Goal: Complete application form: Complete application form

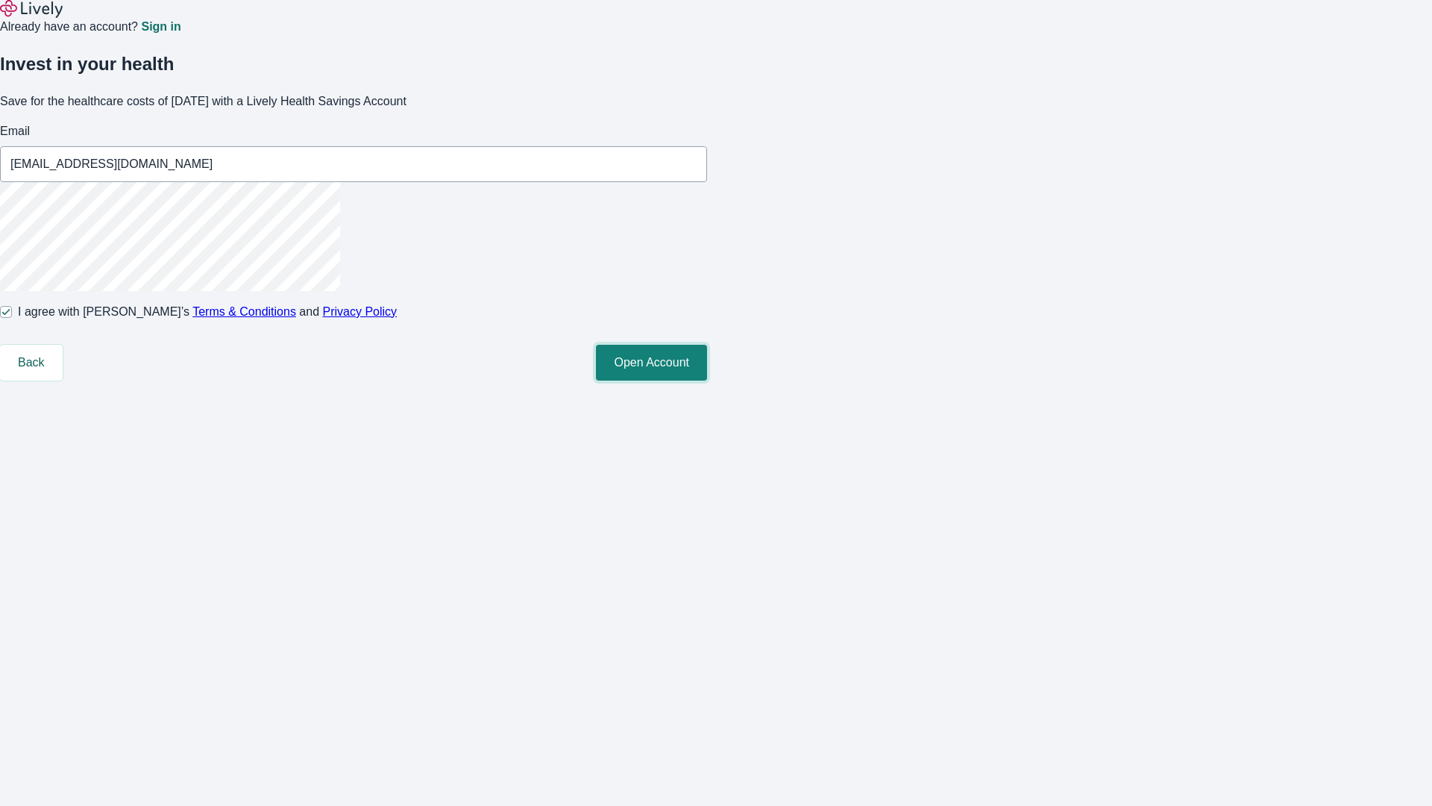
click at [707, 380] on button "Open Account" at bounding box center [651, 363] width 111 height 36
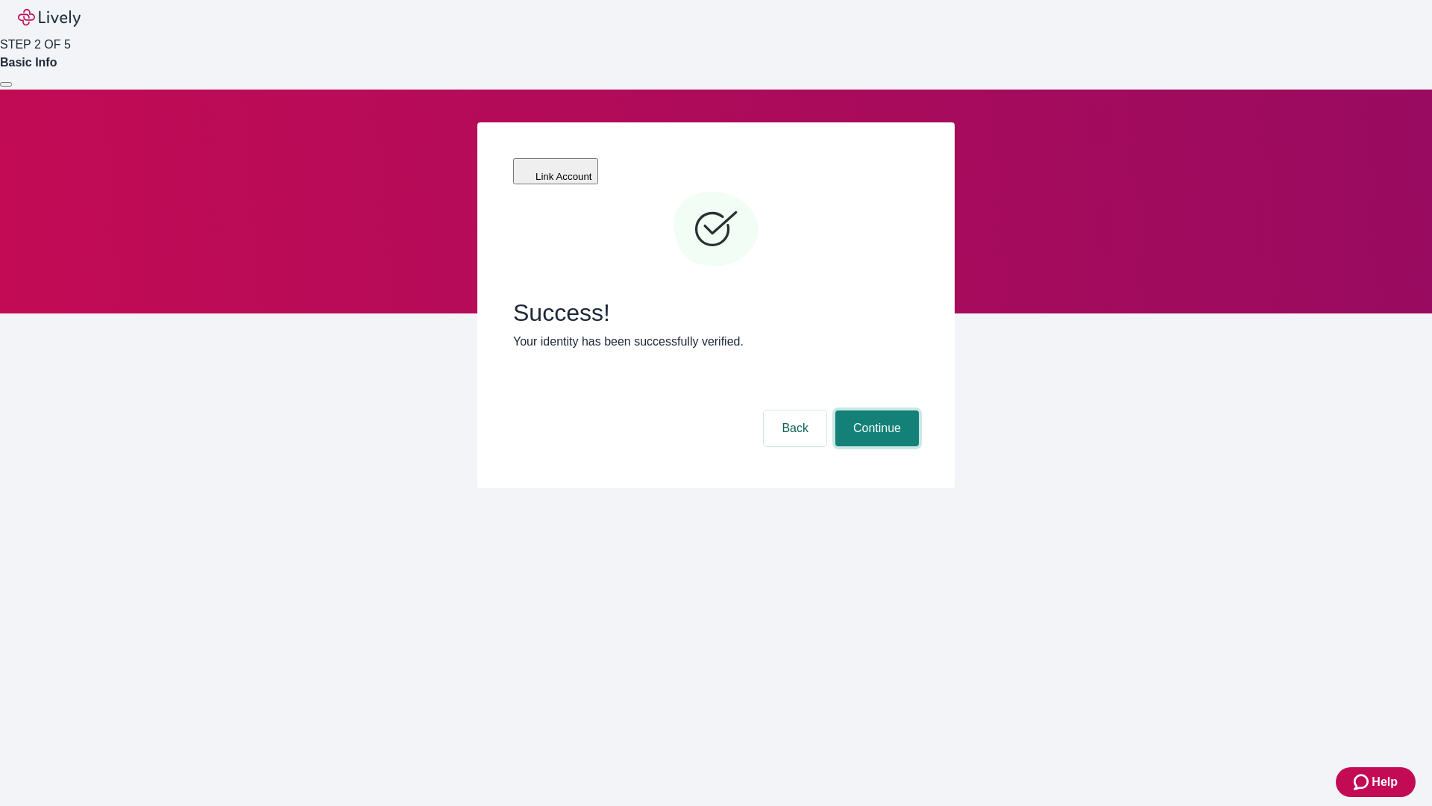
click at [875, 410] on button "Continue" at bounding box center [877, 428] width 84 height 36
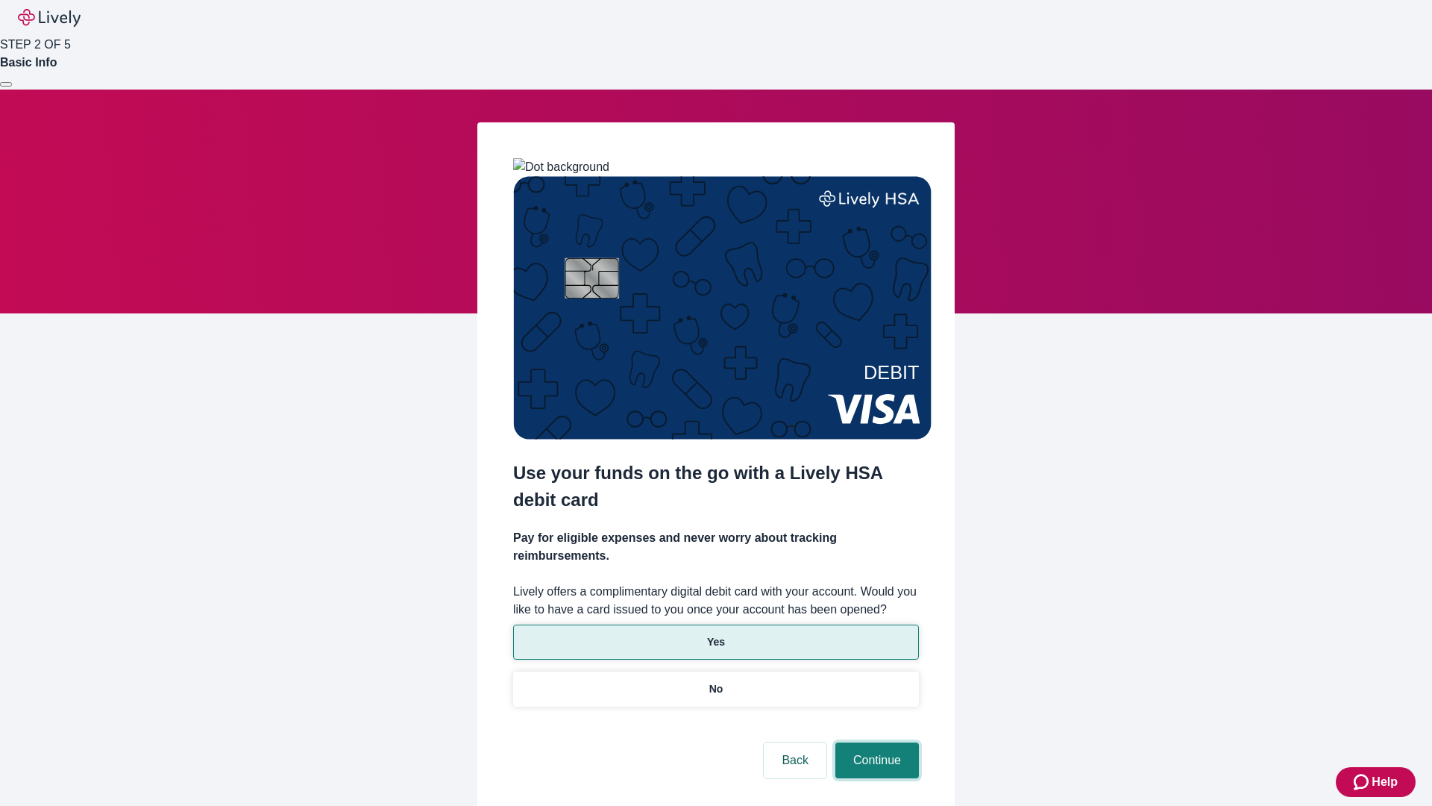
click at [875, 742] on button "Continue" at bounding box center [877, 760] width 84 height 36
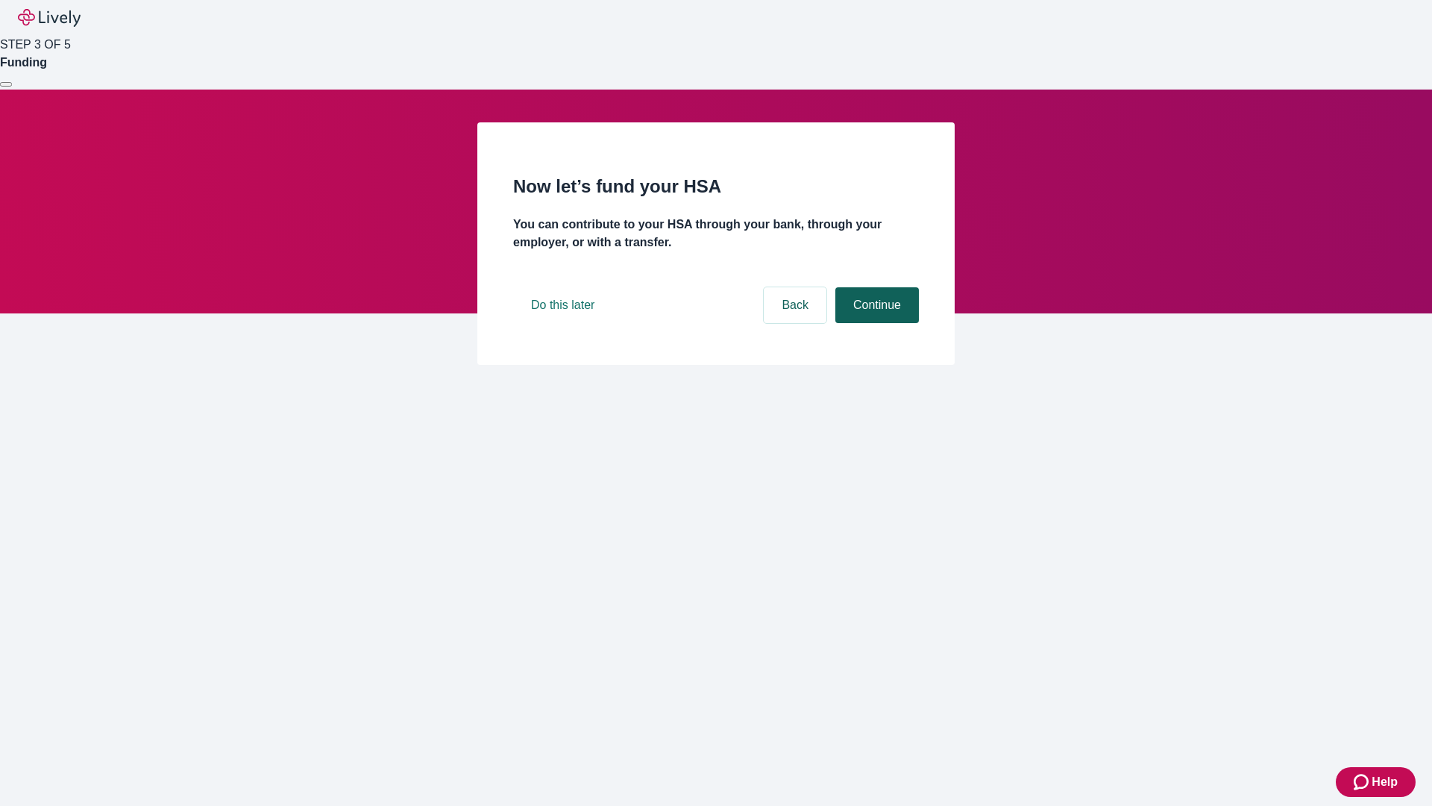
click at [875, 323] on button "Continue" at bounding box center [877, 305] width 84 height 36
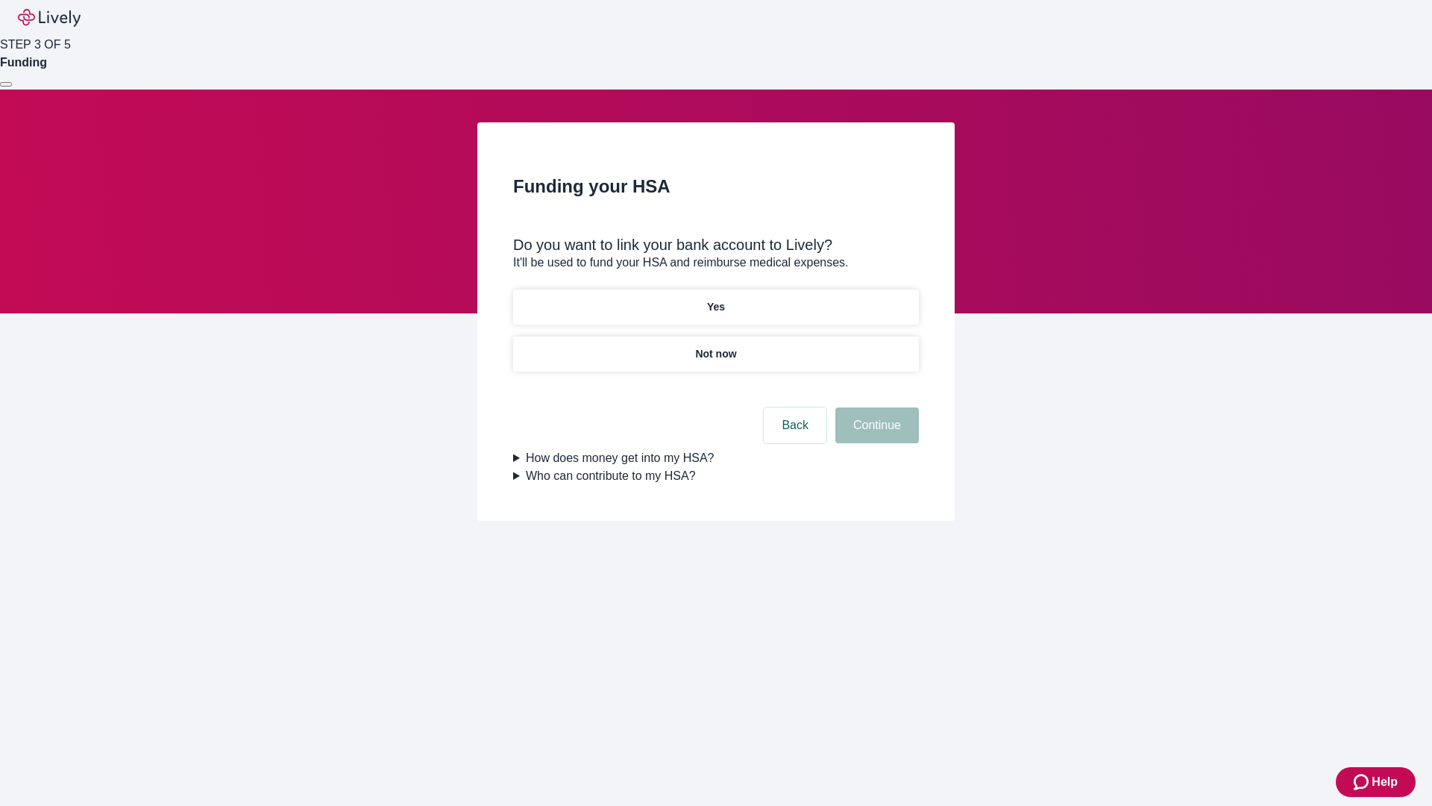
click at [715, 299] on p "Yes" at bounding box center [716, 307] width 18 height 16
click at [875, 407] on button "Continue" at bounding box center [877, 425] width 84 height 36
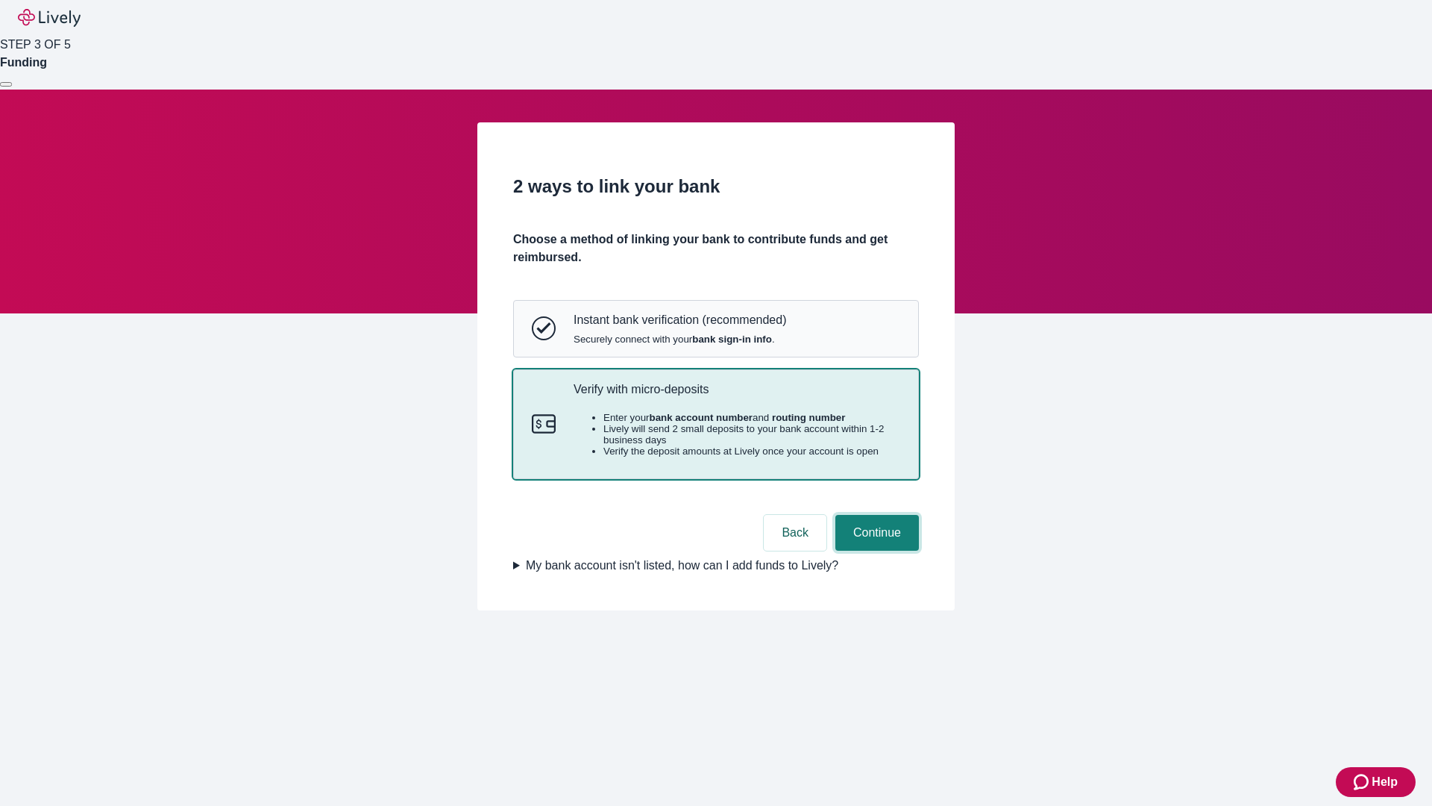
click at [875, 551] on button "Continue" at bounding box center [877, 533] width 84 height 36
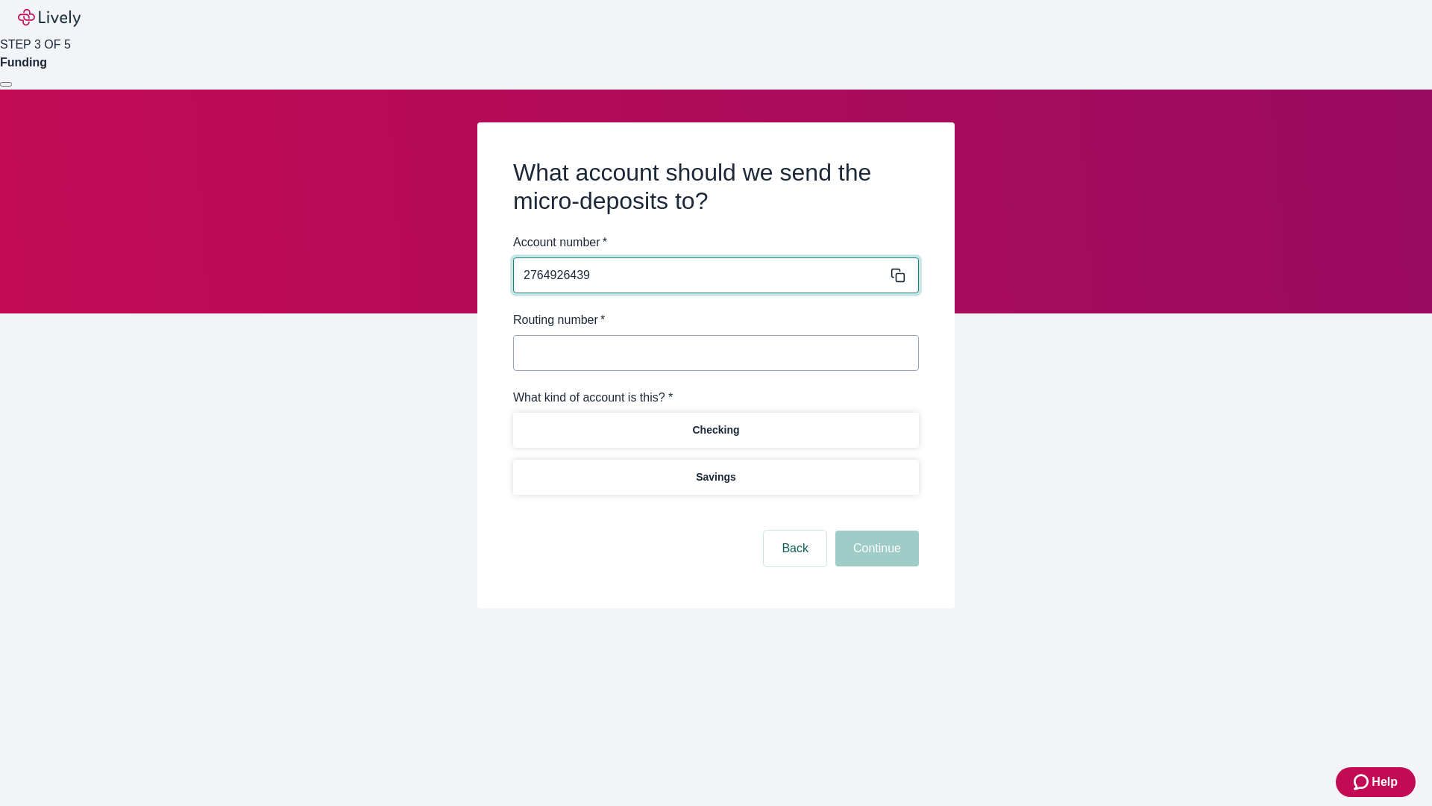
type input "2764926439"
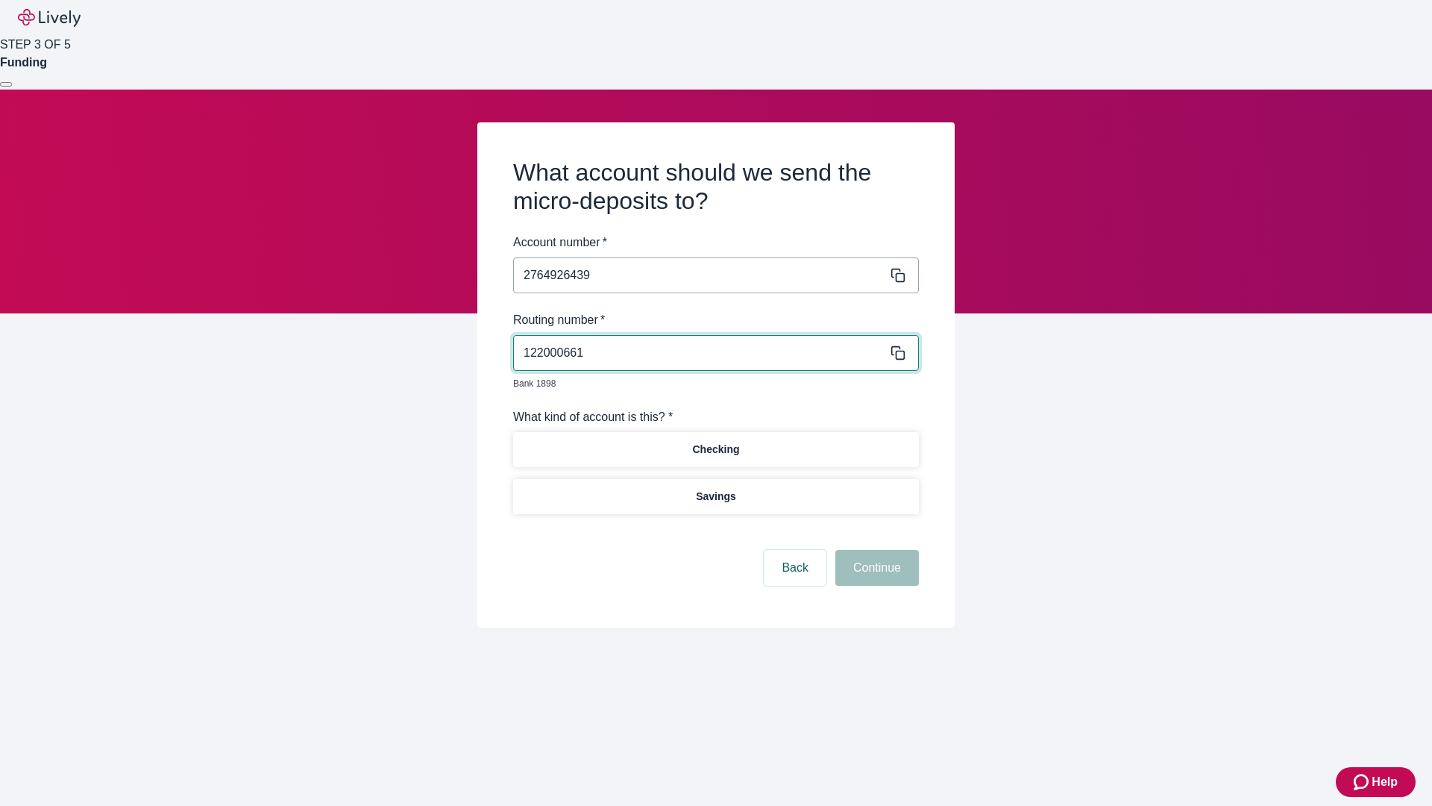
type input "122000661"
click at [715, 442] on p "Checking" at bounding box center [715, 450] width 47 height 16
click at [875, 551] on button "Continue" at bounding box center [877, 568] width 84 height 36
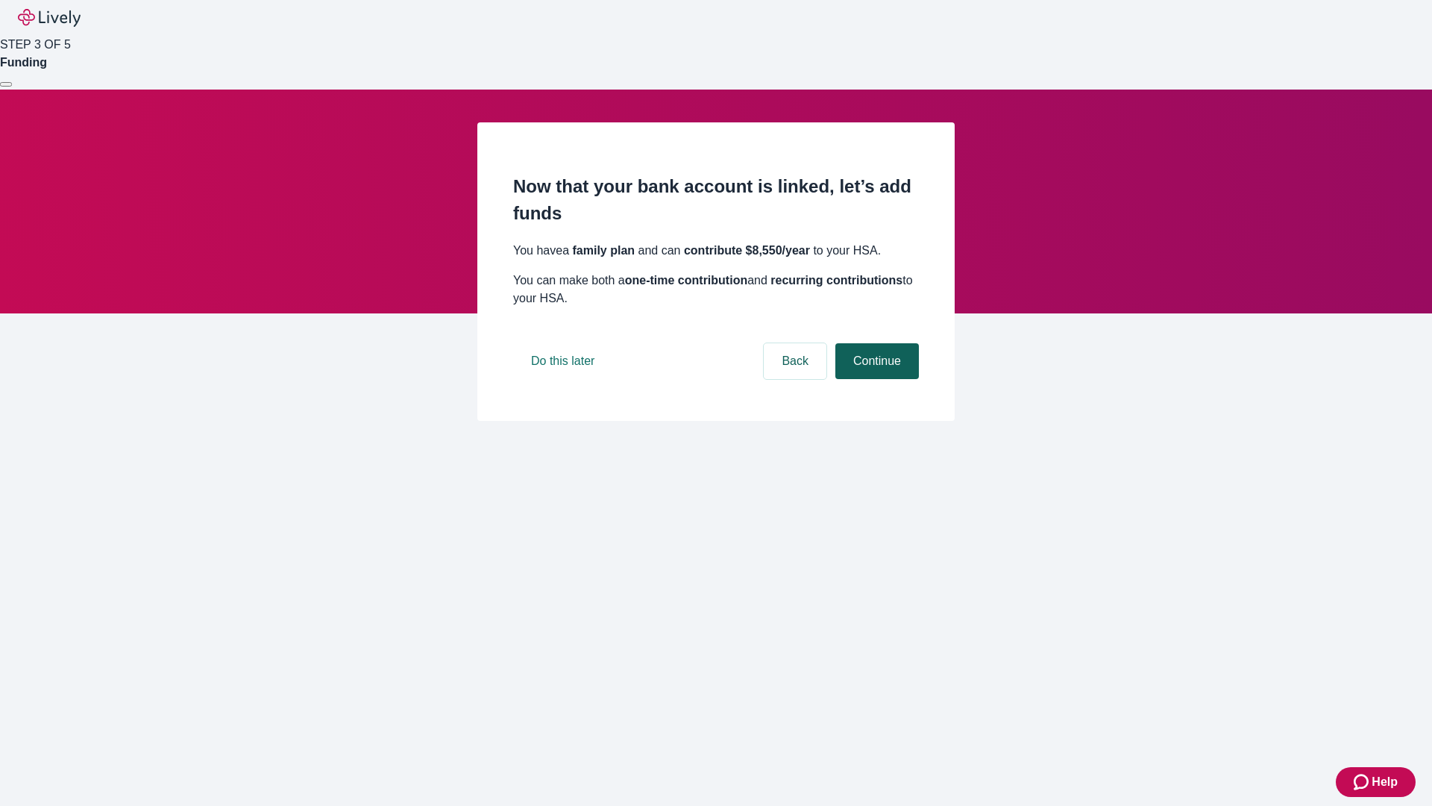
click at [875, 379] on button "Continue" at bounding box center [877, 361] width 84 height 36
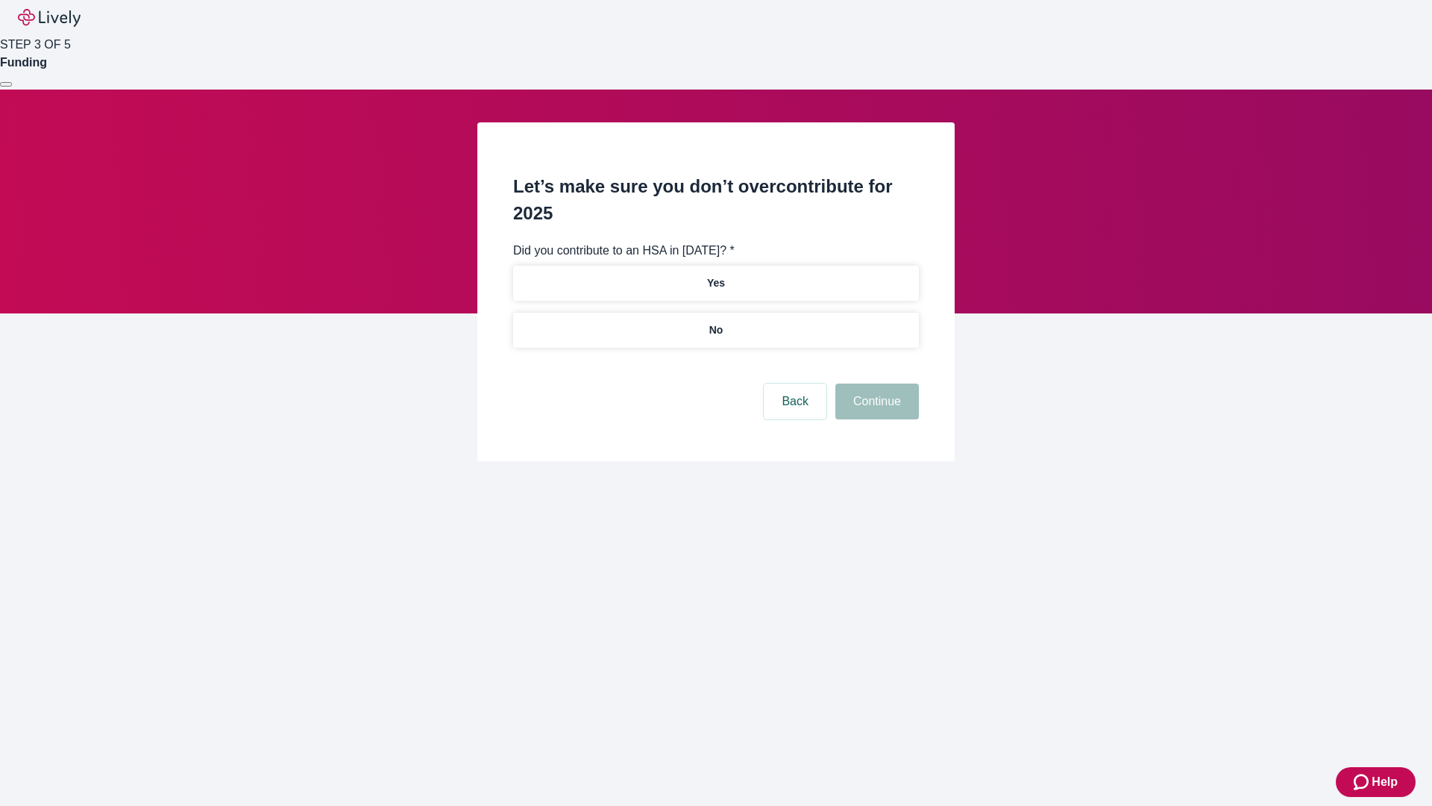
click at [715, 322] on p "No" at bounding box center [716, 330] width 14 height 16
click at [875, 383] on button "Continue" at bounding box center [877, 401] width 84 height 36
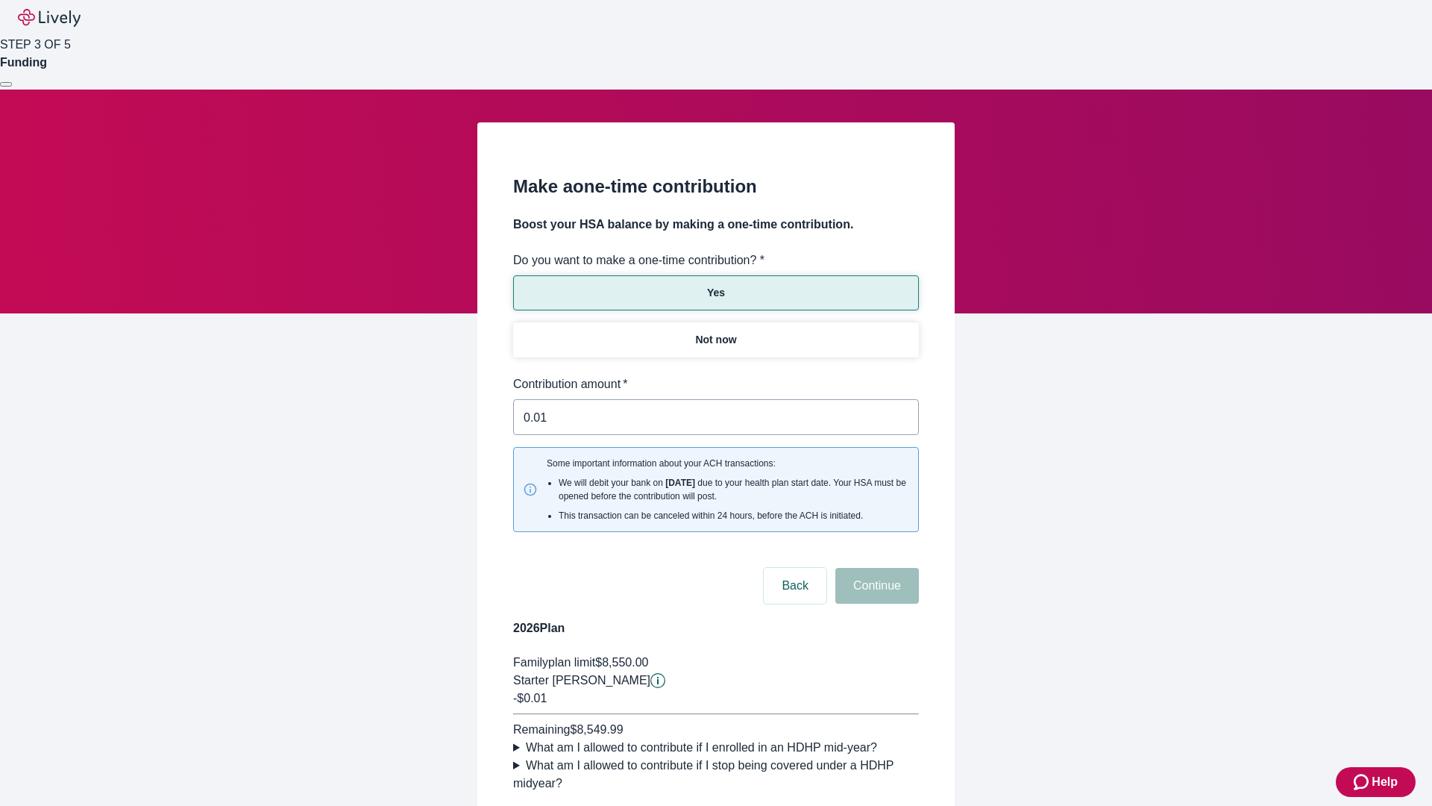
type input "0.01"
click at [875, 568] on button "Continue" at bounding box center [877, 586] width 84 height 36
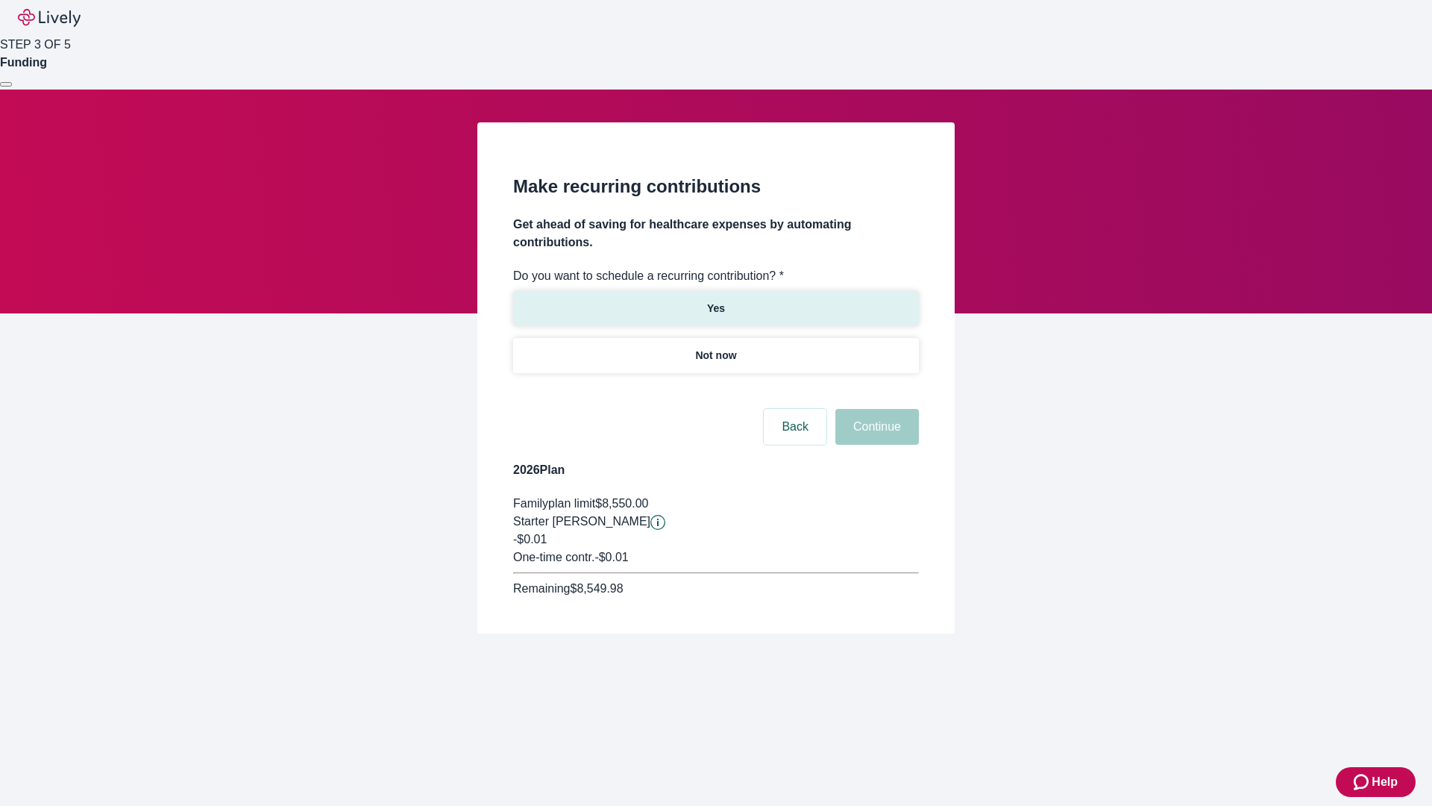
click at [715, 301] on p "Yes" at bounding box center [716, 309] width 18 height 16
click at [715, 391] on body "Help STEP 3 OF 5 Funding Make recurring contributions Get ahead of saving for h…" at bounding box center [716, 352] width 1432 height 705
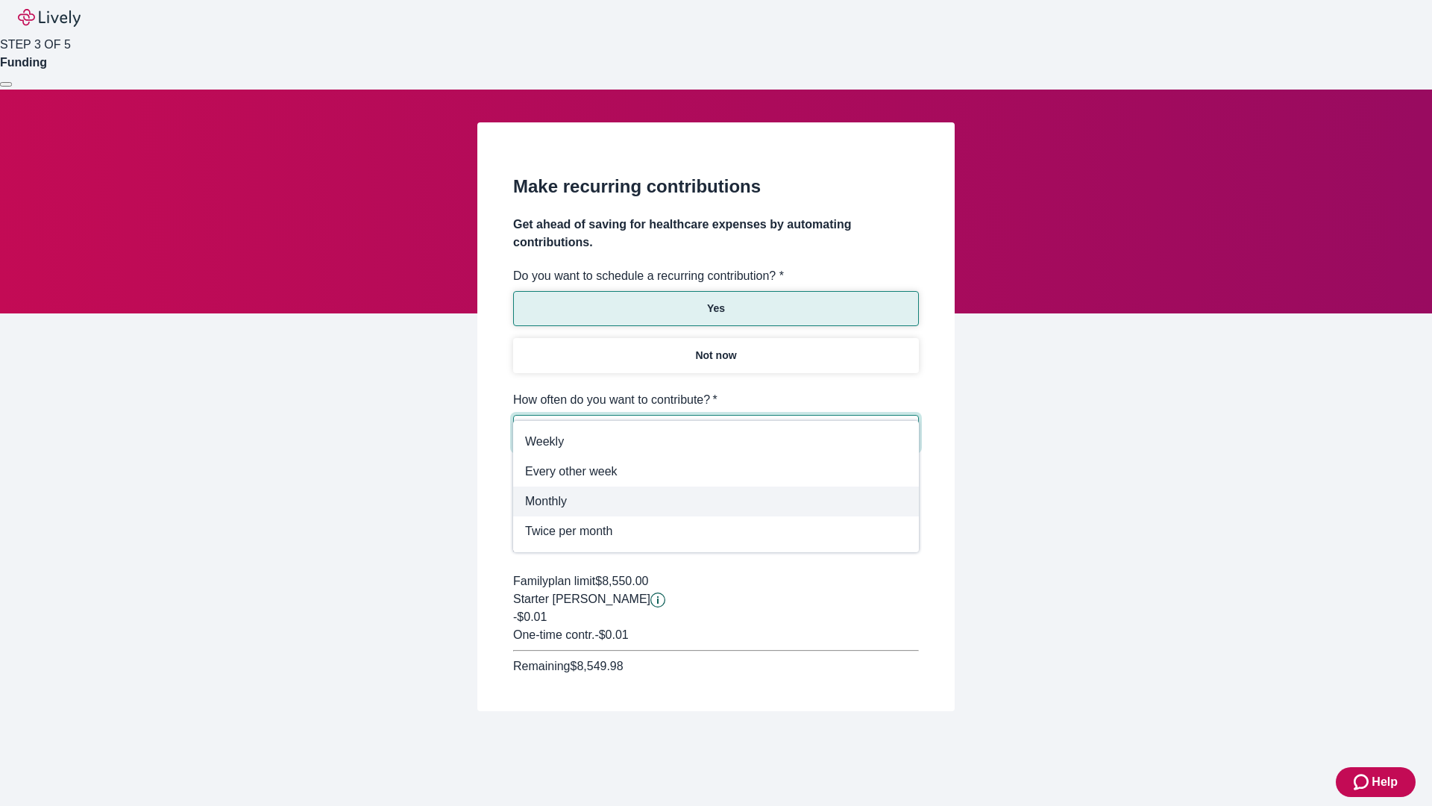
click at [716, 501] on span "Monthly" at bounding box center [716, 501] width 382 height 18
type input "Monthly"
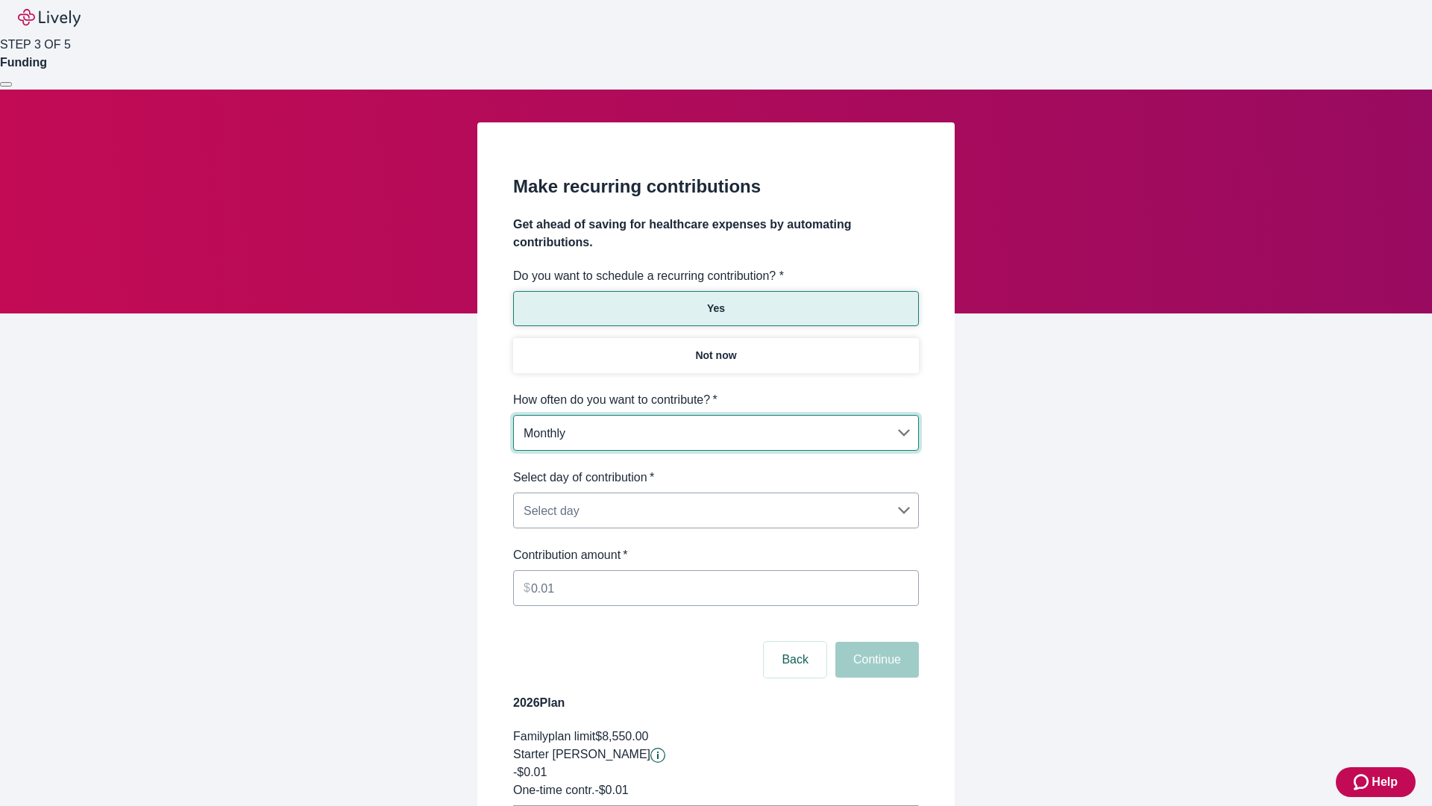
click at [715, 468] on body "Help STEP 3 OF 5 Funding Make recurring contributions Get ahead of saving for h…" at bounding box center [716, 469] width 1432 height 938
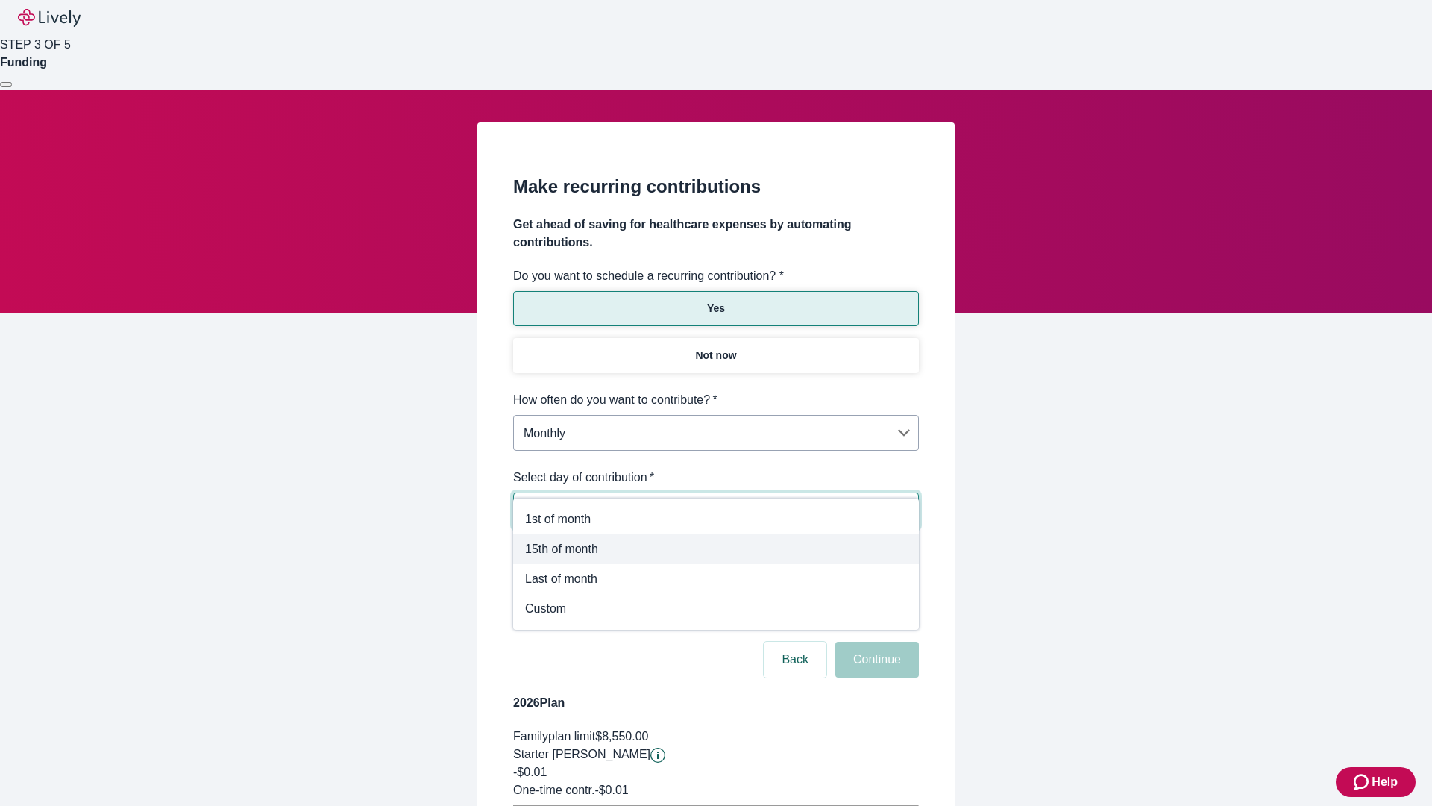
click at [716, 549] on span "15th of month" at bounding box center [716, 549] width 382 height 18
type input "Monthly15th"
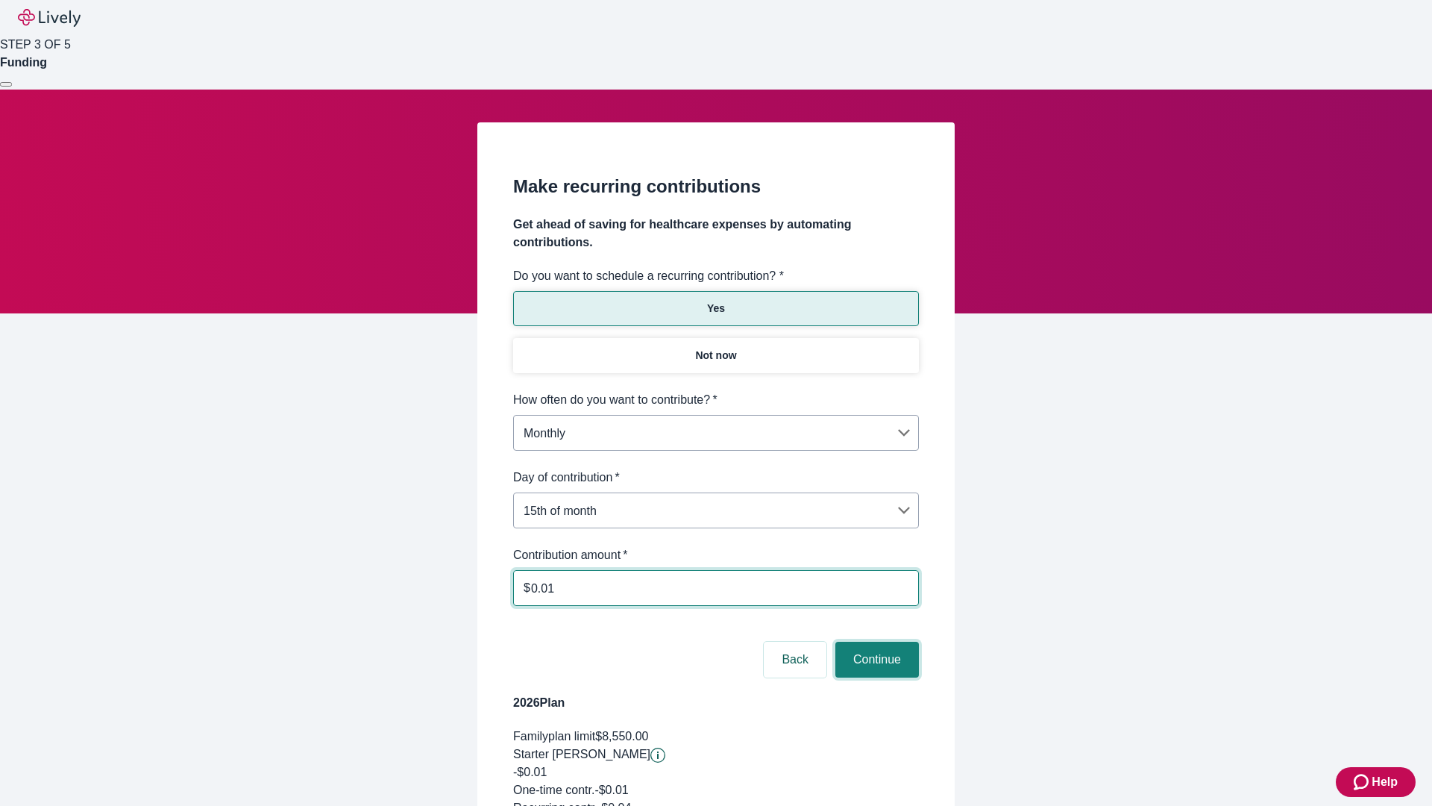
click at [875, 642] on button "Continue" at bounding box center [877, 660] width 84 height 36
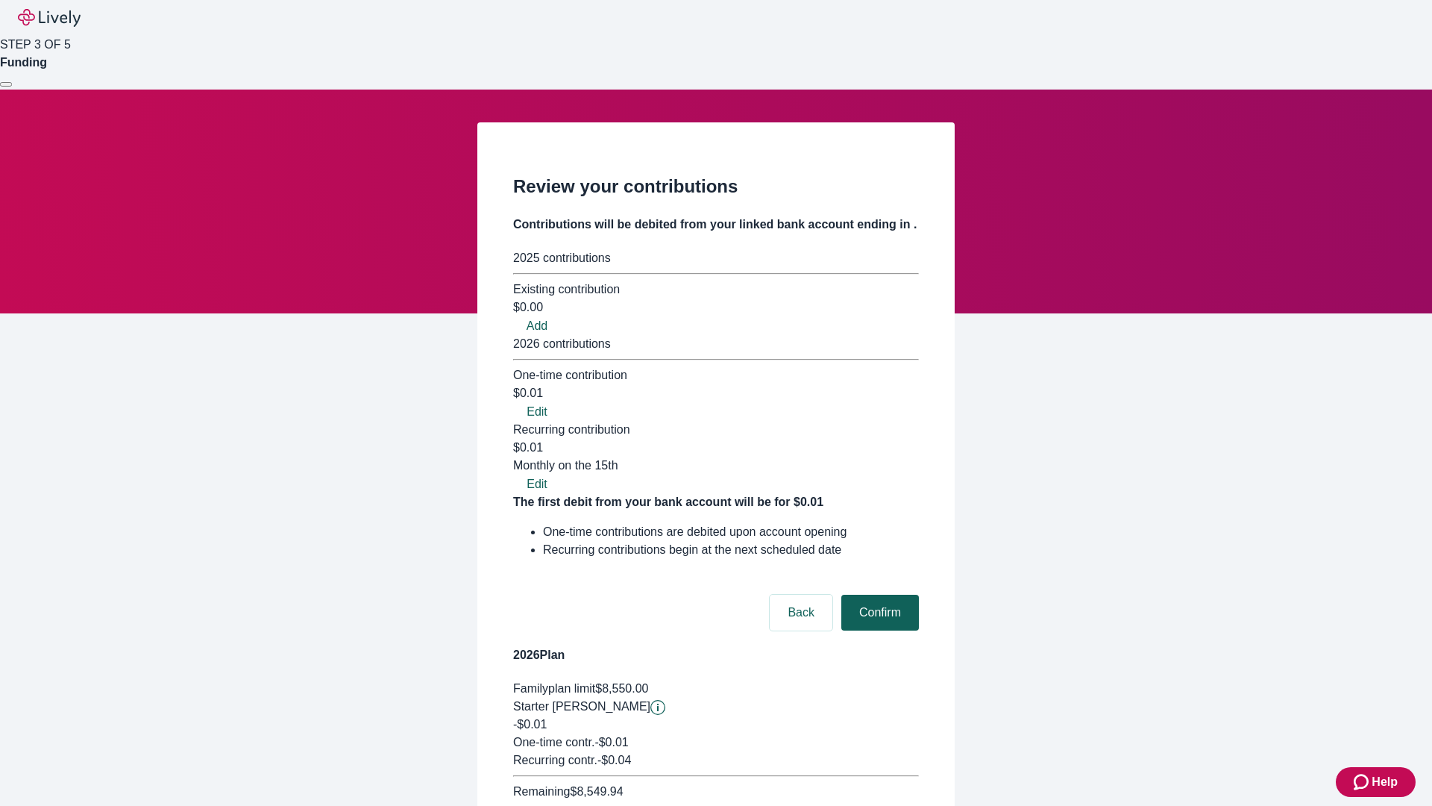
click at [878, 595] on button "Confirm" at bounding box center [880, 613] width 78 height 36
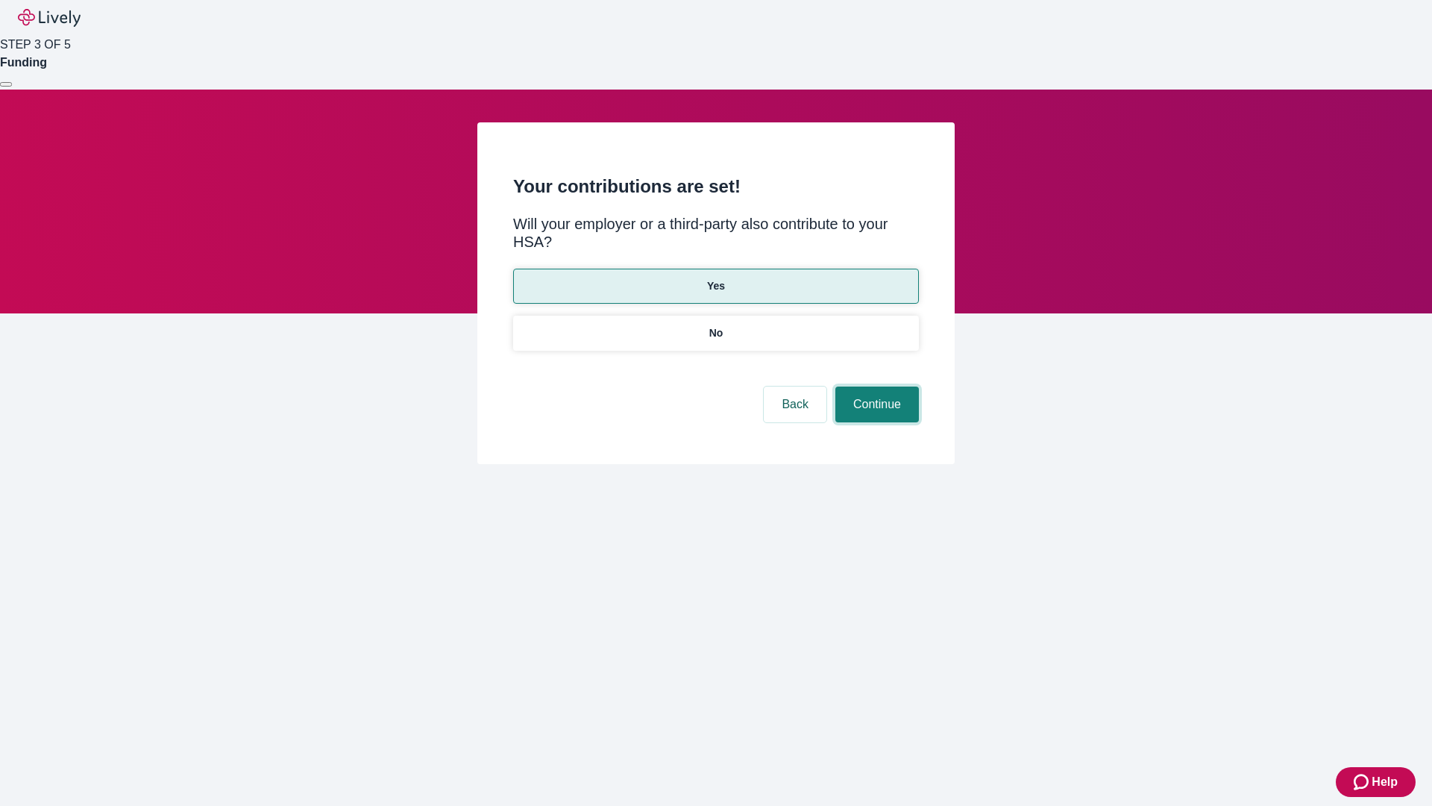
click at [875, 386] on button "Continue" at bounding box center [877, 404] width 84 height 36
